Goal: Information Seeking & Learning: Learn about a topic

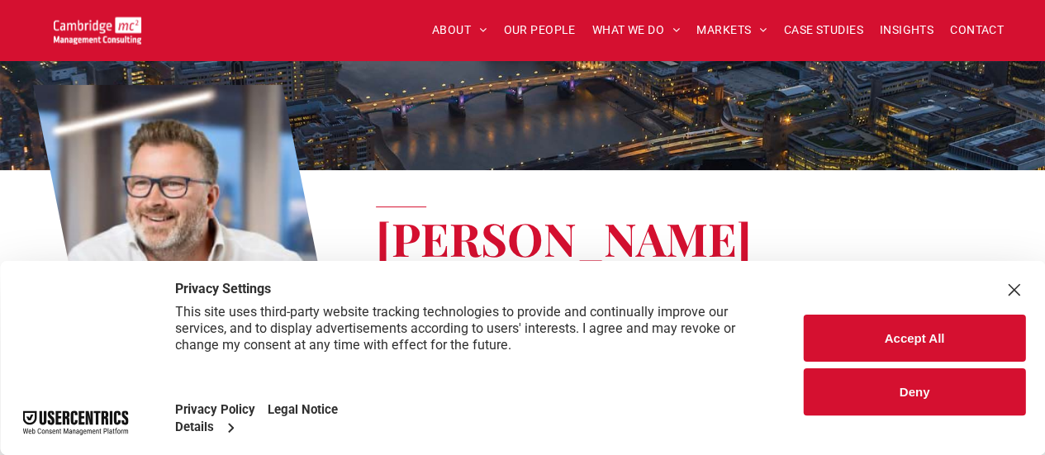
scroll to position [165, 0]
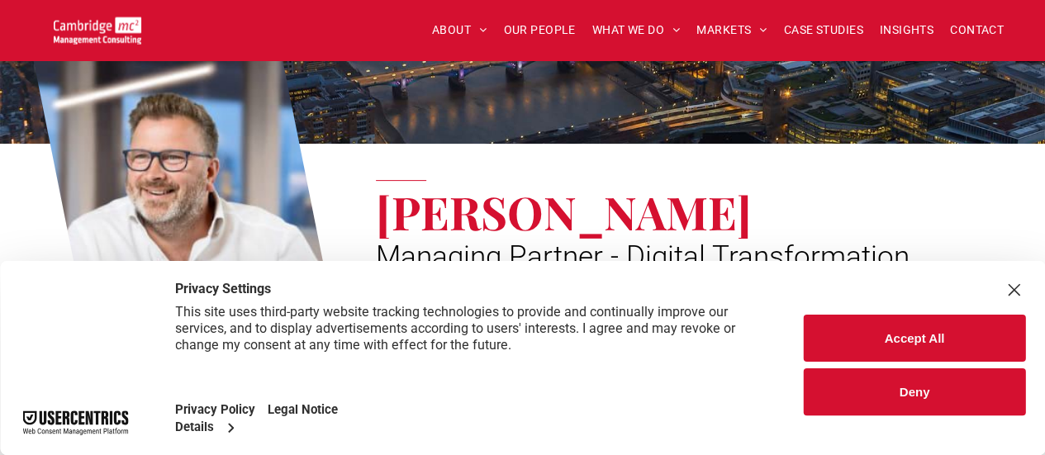
click at [931, 397] on button "Deny" at bounding box center [913, 391] width 221 height 47
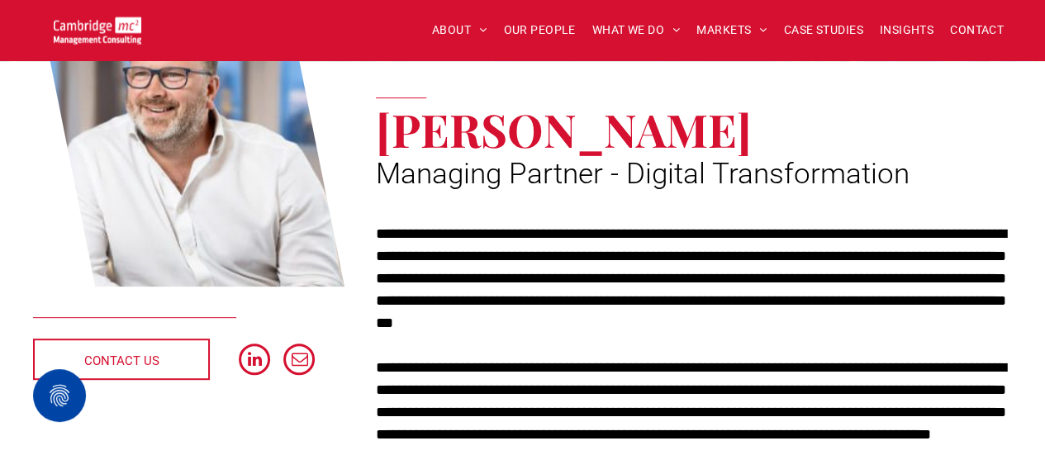
scroll to position [0, 0]
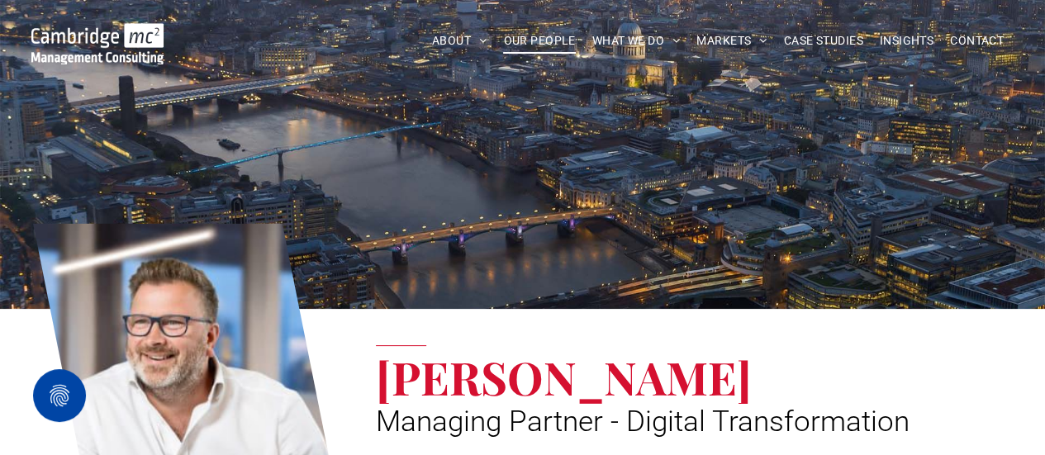
click at [543, 32] on span "OUR PEOPLE" at bounding box center [539, 41] width 72 height 26
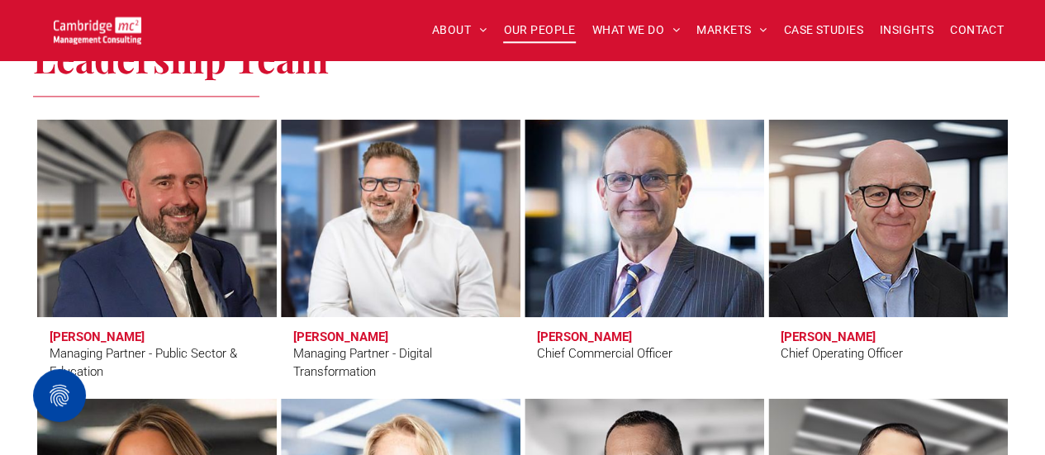
scroll to position [1239, 0]
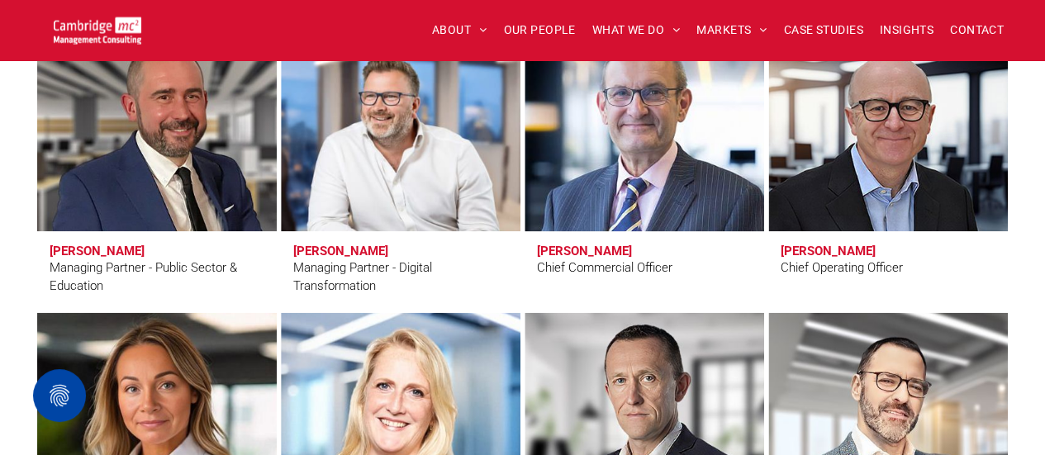
click at [672, 169] on link at bounding box center [644, 132] width 254 height 210
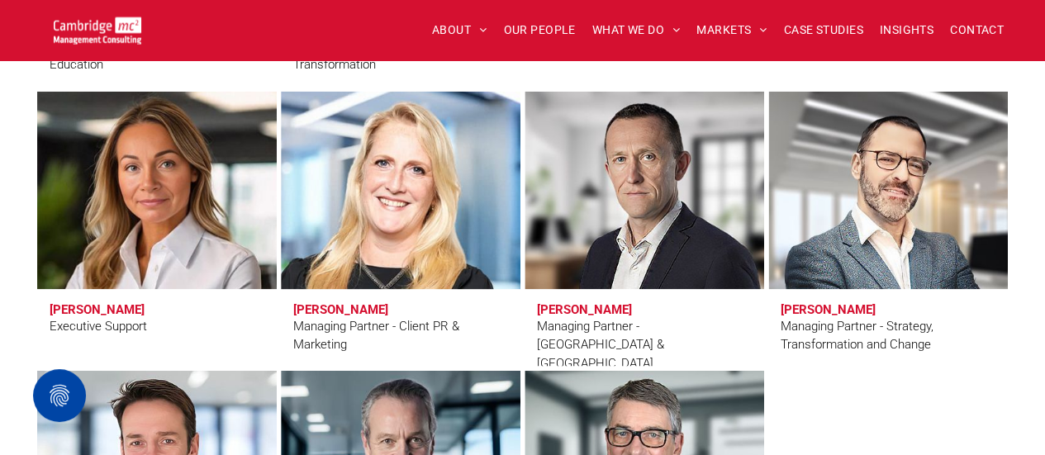
scroll to position [1486, 0]
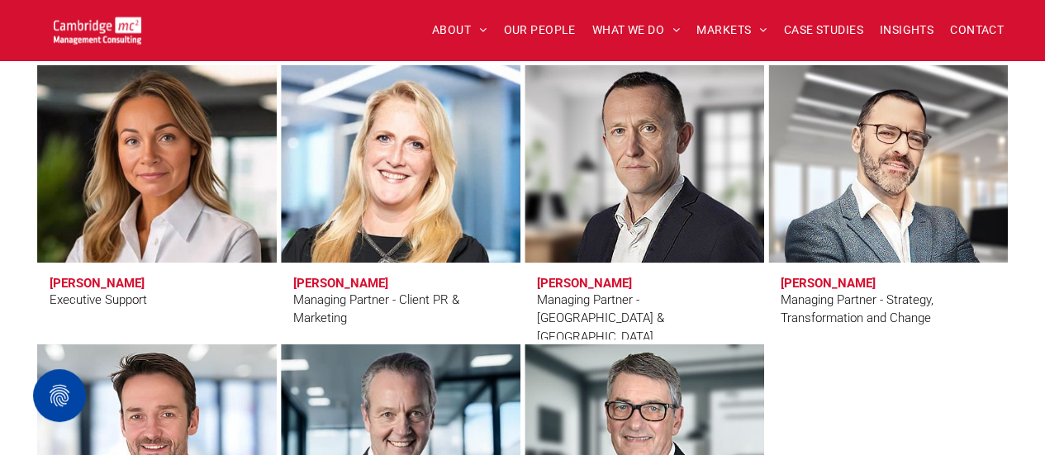
click at [700, 196] on link at bounding box center [644, 164] width 254 height 210
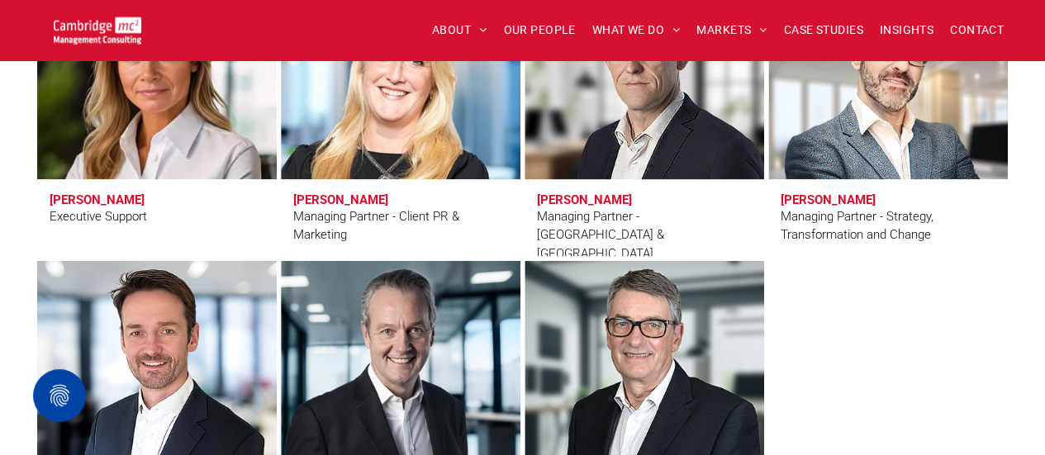
scroll to position [1404, 0]
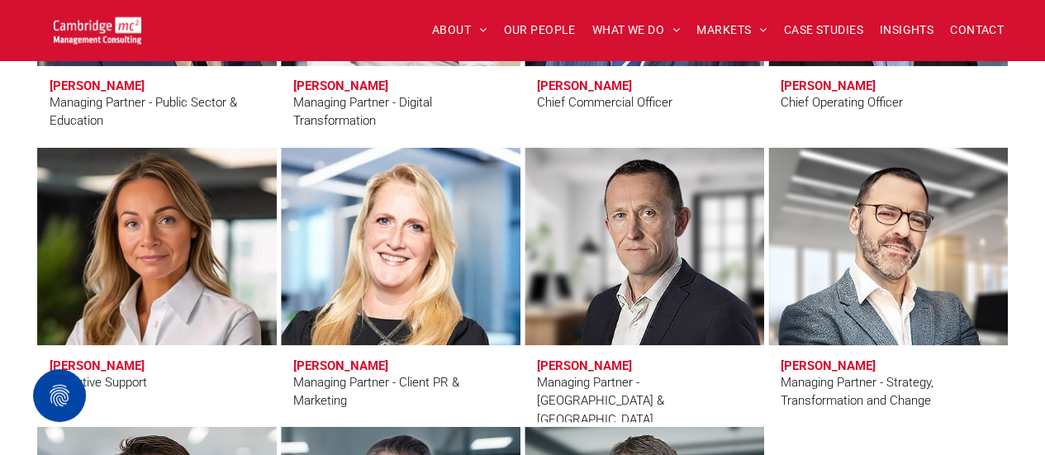
click at [913, 278] on link at bounding box center [888, 246] width 254 height 210
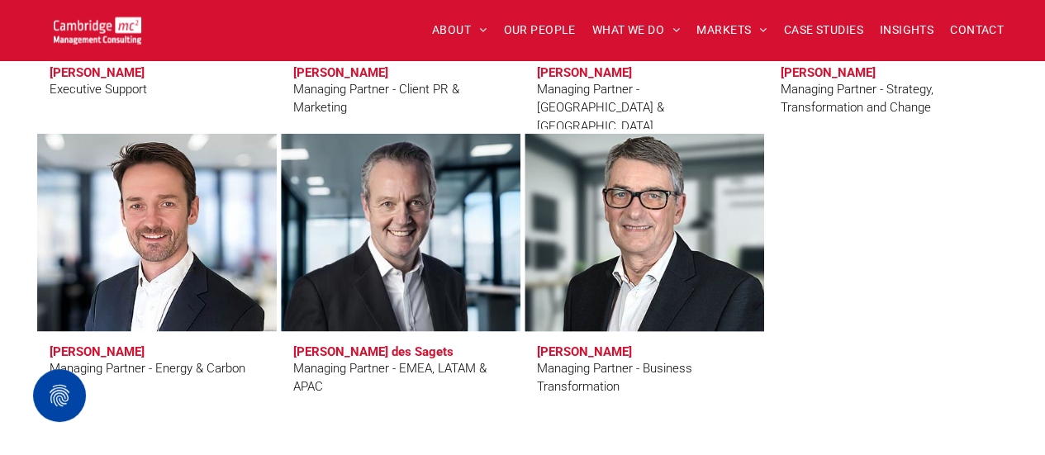
scroll to position [1734, 0]
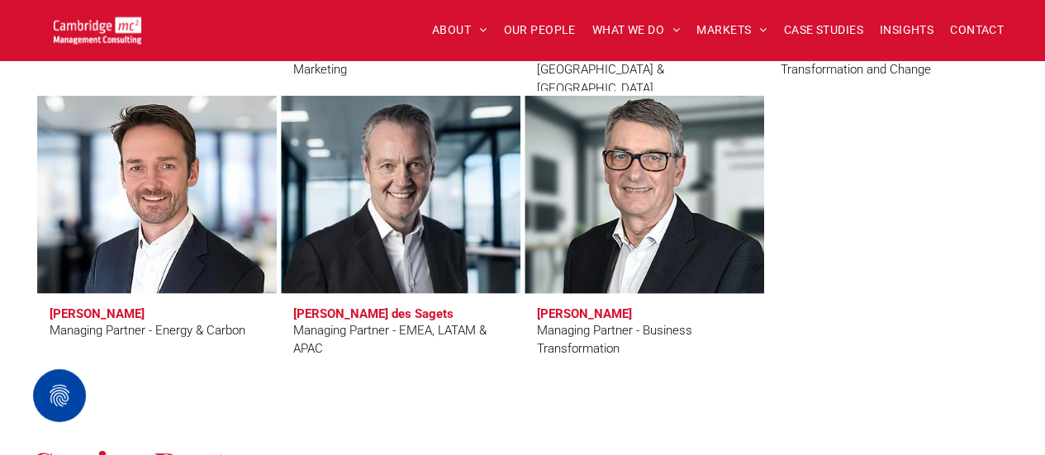
click at [644, 222] on link at bounding box center [644, 195] width 254 height 210
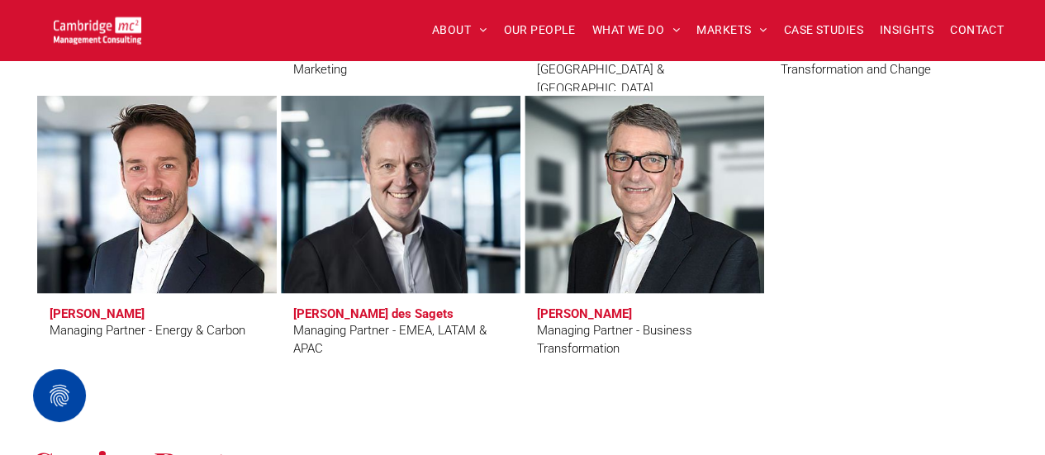
scroll to position [1404, 0]
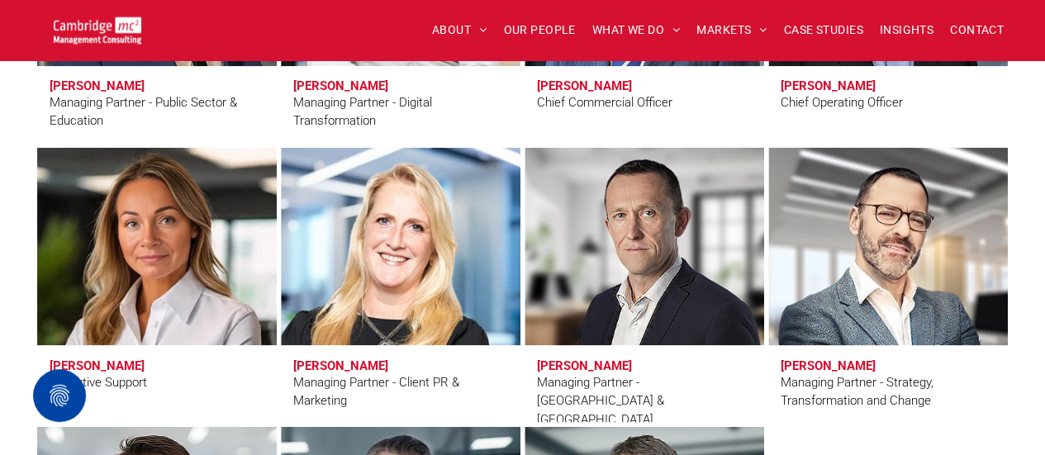
click at [906, 303] on link at bounding box center [888, 246] width 254 height 210
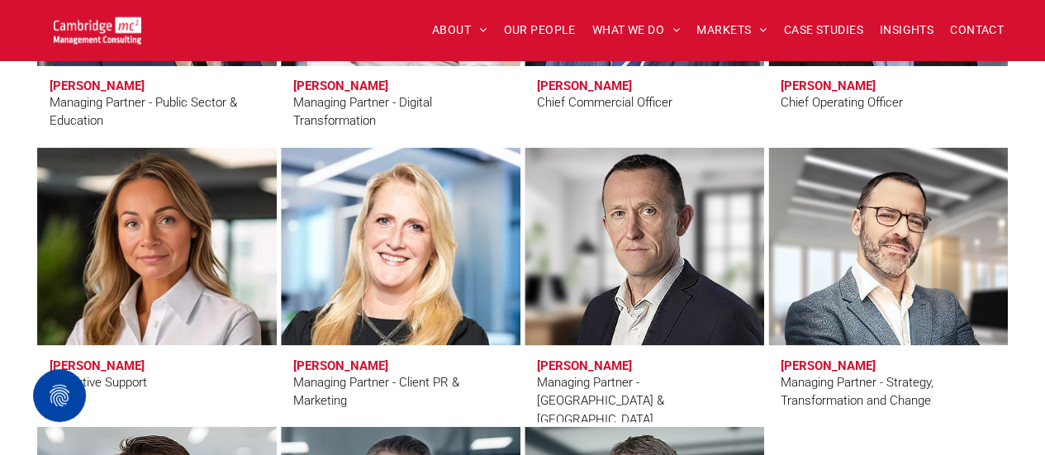
scroll to position [1156, 0]
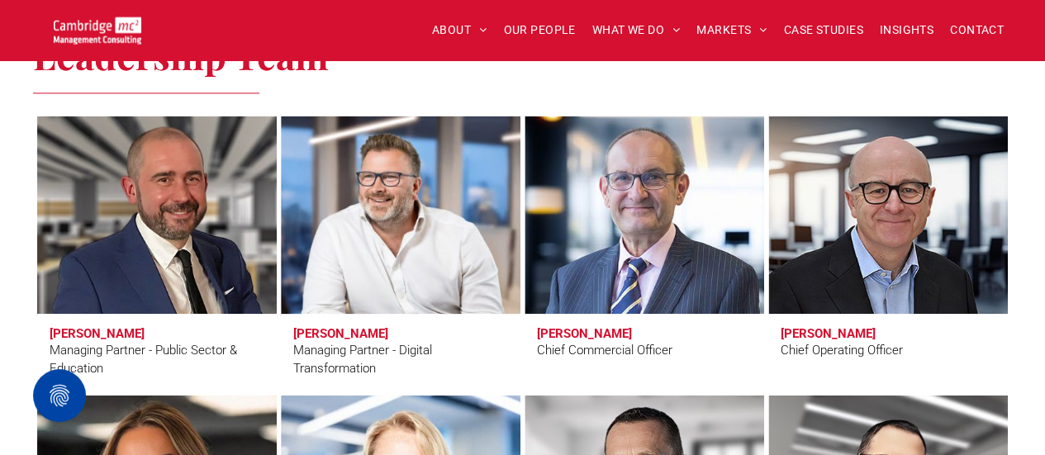
click at [374, 255] on link at bounding box center [400, 215] width 254 height 210
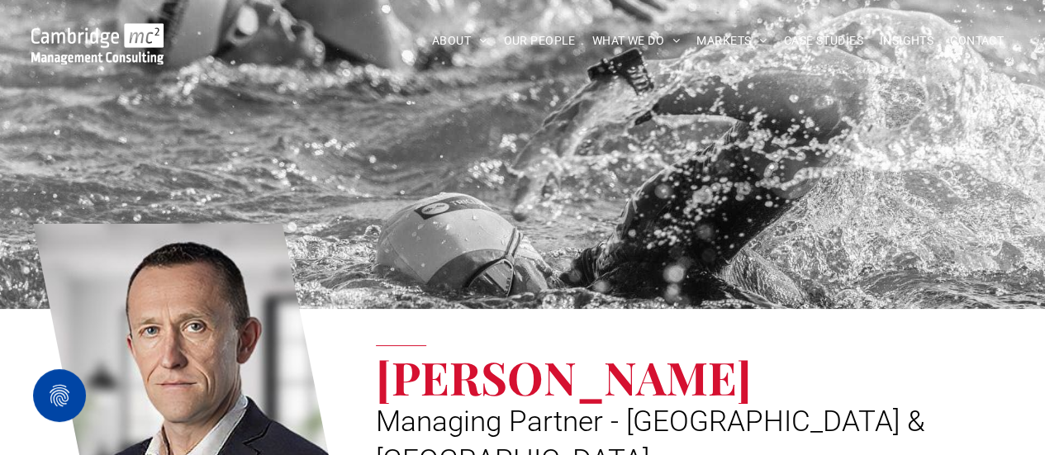
scroll to position [83, 0]
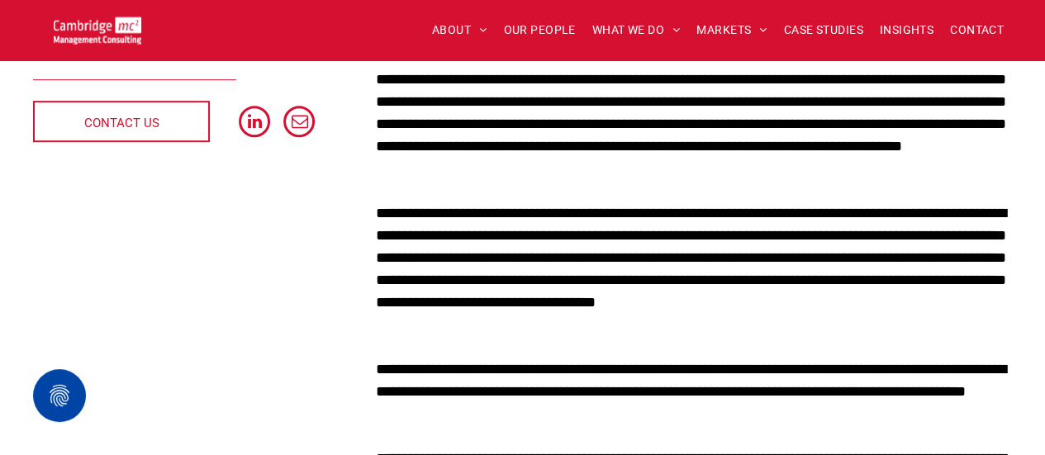
scroll to position [578, 0]
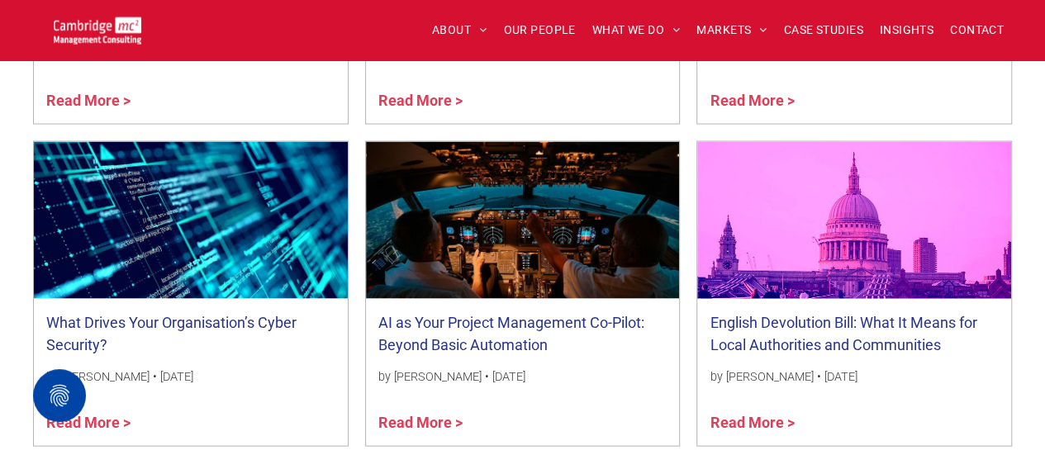
scroll to position [1486, 0]
